Goal: Information Seeking & Learning: Check status

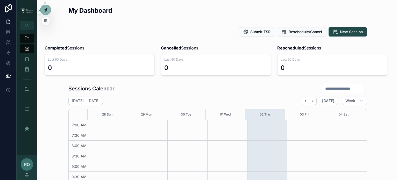
scroll to position [145, 0]
click at [43, 22] on div at bounding box center [45, 21] width 8 height 8
click at [46, 21] on icon at bounding box center [46, 21] width 4 height 4
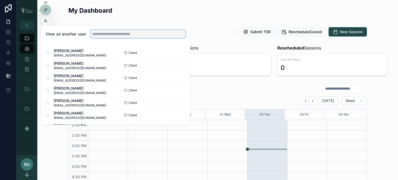
click at [111, 34] on input "text" at bounding box center [137, 34] width 95 height 8
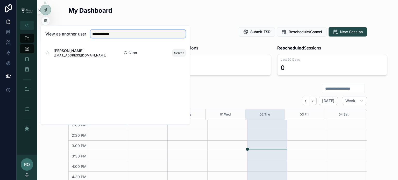
type input "**********"
click at [177, 52] on button "Select" at bounding box center [178, 53] width 13 height 8
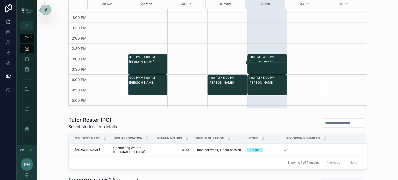
scroll to position [128, 0]
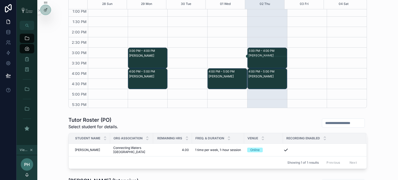
click at [269, 51] on div "3:00 PM – 4:00 PM" at bounding box center [262, 50] width 27 height 5
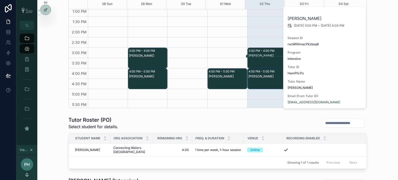
click at [262, 54] on div "Abu Bakr Ali" at bounding box center [268, 56] width 38 height 4
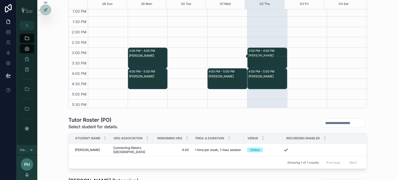
click at [262, 50] on div "3:00 PM – 4:00 PM" at bounding box center [262, 50] width 27 height 5
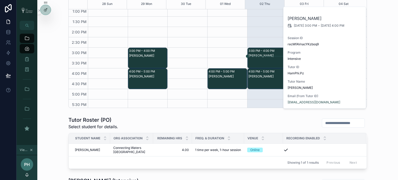
click at [234, 111] on div "My Dashboard Submit TSR Reschedule/Cancel New Session Completed Sessions Last 9…" at bounding box center [217, 93] width 361 height 409
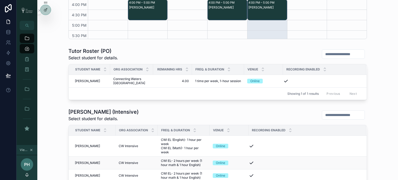
scroll to position [237, 0]
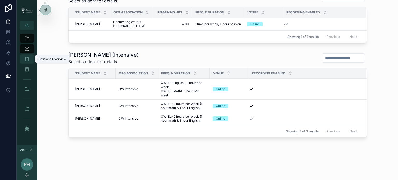
click at [25, 62] on div "Sessions Overview" at bounding box center [27, 59] width 8 height 8
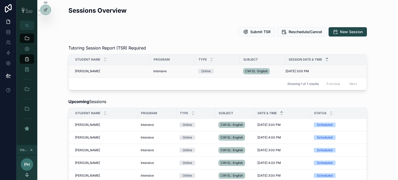
click at [85, 71] on span "Abu Bakr Ali" at bounding box center [87, 71] width 25 height 4
click at [108, 72] on div "Abu Bakr Ali Abu Bakr Ali" at bounding box center [111, 71] width 72 height 4
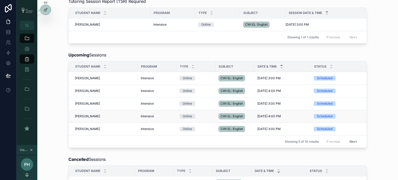
scroll to position [52, 0]
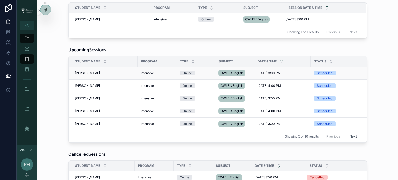
click at [340, 74] on div "Scheduled" at bounding box center [342, 73] width 57 height 5
click at [288, 74] on div "10/2/2025 3:00 PM 10/2/2025 3:00 PM" at bounding box center [282, 73] width 50 height 4
drag, startPoint x: 203, startPoint y: 72, endPoint x: 159, endPoint y: 75, distance: 44.7
click at [203, 72] on div "Online" at bounding box center [196, 73] width 33 height 5
drag, startPoint x: 151, startPoint y: 73, endPoint x: 129, endPoint y: 73, distance: 21.8
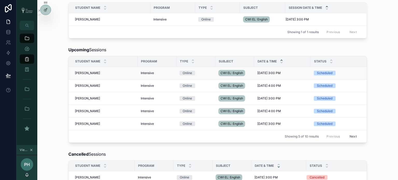
click at [149, 73] on span "Intensive" at bounding box center [147, 73] width 13 height 4
click at [92, 75] on td "Abu Bakr Ali Abu Bakr Ali" at bounding box center [103, 73] width 69 height 13
click at [28, 36] on icon "scrollable content" at bounding box center [26, 38] width 5 height 5
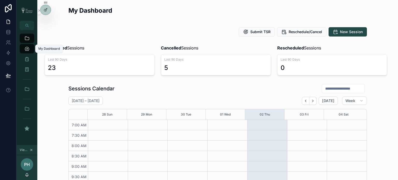
scroll to position [145, 0]
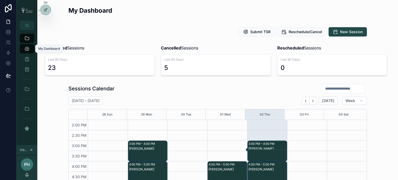
click at [26, 50] on icon "scrollable content" at bounding box center [26, 48] width 5 height 5
click at [26, 37] on icon "scrollable content" at bounding box center [26, 38] width 5 height 5
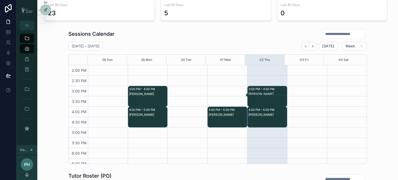
scroll to position [60, 0]
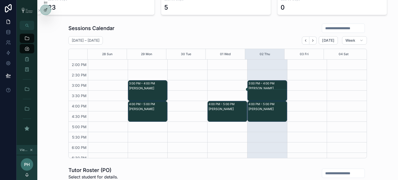
click at [260, 84] on div "3:00 PM – 4:00 PM" at bounding box center [262, 83] width 27 height 5
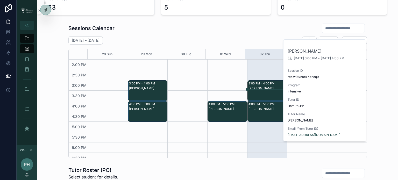
click at [311, 59] on span "10/2/2025 3:00 PM" at bounding box center [305, 58] width 23 height 4
click at [310, 68] on div "Abu Bakr Ali 10/2/2025 3:00 PM - 10/2/2025 4:00 PM Session ID recMfAVnacYKzboq9…" at bounding box center [325, 91] width 83 height 102
click at [320, 74] on div "Session ID recMfAVnacYKzboq9" at bounding box center [325, 74] width 75 height 10
click at [297, 76] on span "recMfAVnacYKzboq9" at bounding box center [325, 77] width 75 height 4
click at [309, 97] on div "Abu Bakr Ali 10/2/2025 3:00 PM - 10/2/2025 4:00 PM Session ID recMfAVnacYKzboq9…" at bounding box center [325, 91] width 83 height 102
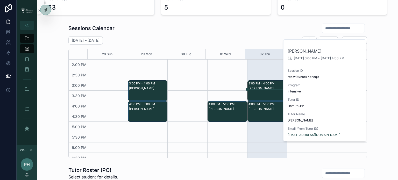
click at [372, 73] on div "Sessions Calendar September 28 – October 04 Today Week 28 Sun 29 Mon 30 Tue 01 …" at bounding box center [217, 90] width 352 height 139
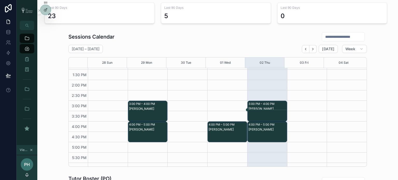
scroll to position [128, 0]
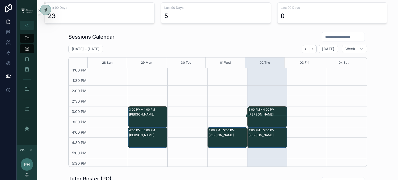
click at [260, 117] on div "Abu Bakr Ali" at bounding box center [268, 122] width 38 height 20
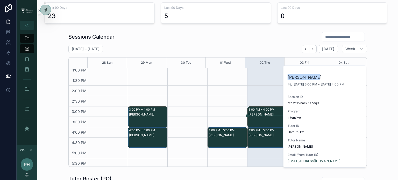
copy h2 "Abu Bakr Ali"
drag, startPoint x: 314, startPoint y: 77, endPoint x: 288, endPoint y: 76, distance: 25.7
click at [288, 76] on h2 "Abu Bakr Ali" at bounding box center [325, 77] width 75 height 6
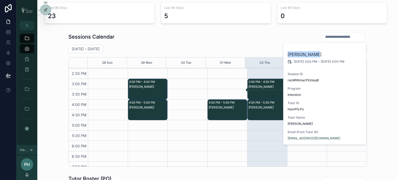
scroll to position [162, 0]
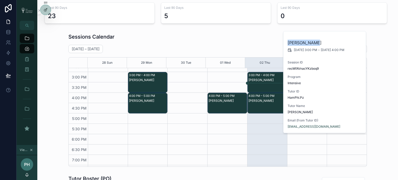
click at [261, 101] on div "Asma Ali" at bounding box center [268, 101] width 38 height 4
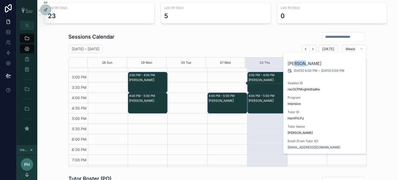
drag, startPoint x: 292, startPoint y: 64, endPoint x: 301, endPoint y: 68, distance: 9.1
click at [298, 66] on h2 "Asma Ali" at bounding box center [325, 63] width 75 height 6
copy h2 "Asma Ali"
drag, startPoint x: 306, startPoint y: 65, endPoint x: 288, endPoint y: 64, distance: 17.4
click at [288, 64] on h2 "Asma Ali" at bounding box center [325, 63] width 75 height 6
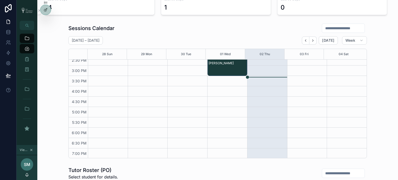
scroll to position [128, 0]
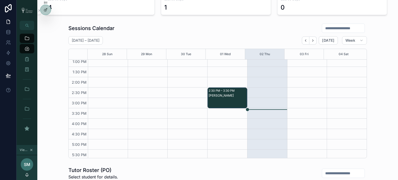
click at [225, 99] on div "Lilly Seiler" at bounding box center [228, 103] width 38 height 20
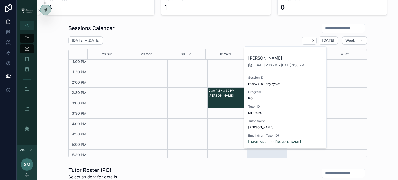
click at [269, 83] on span "reczQYL0UpnyYyA9p" at bounding box center [285, 84] width 75 height 4
click at [275, 84] on span "reczQYL0UpnyYyA9p" at bounding box center [285, 84] width 75 height 4
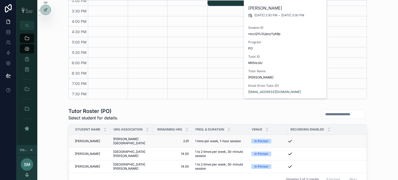
scroll to position [130, 0]
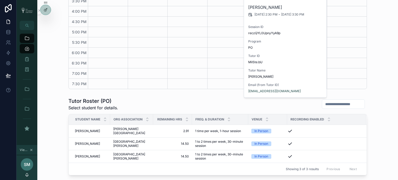
click at [216, 100] on div "Tutor Roster (PO) Select student for details." at bounding box center [217, 103] width 299 height 13
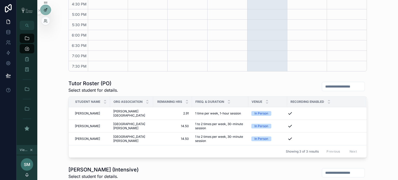
scroll to position [146, 0]
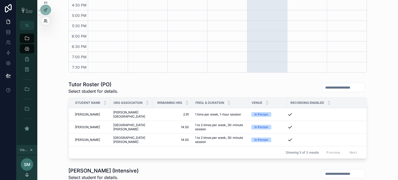
click at [46, 20] on icon at bounding box center [46, 21] width 4 height 4
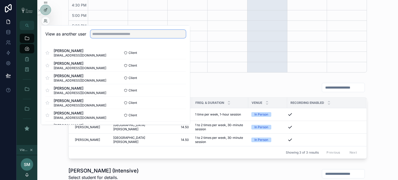
click at [111, 36] on input "text" at bounding box center [137, 34] width 95 height 8
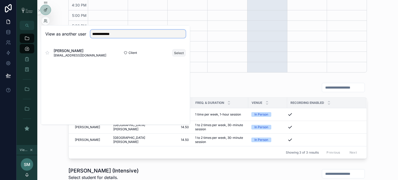
type input "**********"
click at [178, 53] on button "Select" at bounding box center [178, 53] width 13 height 8
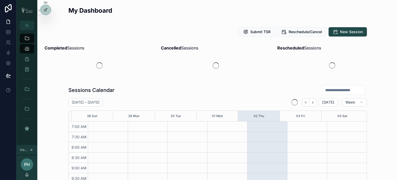
scroll to position [145, 0]
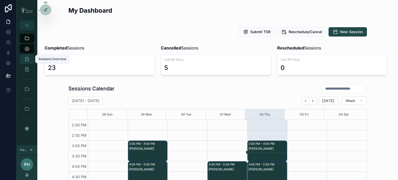
click at [28, 58] on icon "scrollable content" at bounding box center [26, 59] width 5 height 5
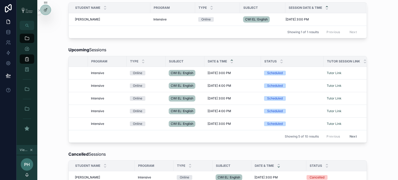
scroll to position [0, 92]
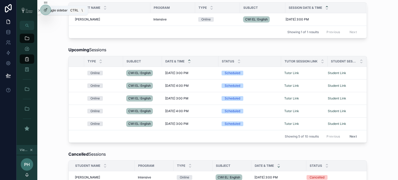
click at [38, 13] on button "scrollable content" at bounding box center [39, 10] width 4 height 8
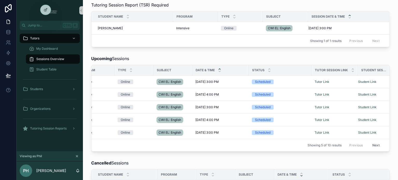
scroll to position [0, 94]
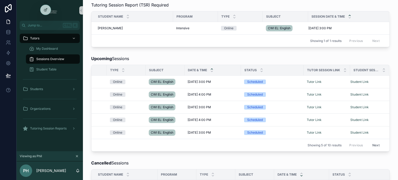
click at [311, 54] on div "Upcoming Sessions Student Name Program Type Subject Date & Time Status Tutor Se…" at bounding box center [240, 103] width 307 height 100
click at [354, 6] on div "Tutoring Session Report (TSR) Required" at bounding box center [240, 5] width 299 height 6
click at [292, 58] on div "Upcoming Sessions" at bounding box center [240, 58] width 299 height 6
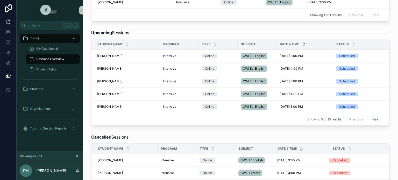
scroll to position [0, 0]
